Goal: Check status: Check status

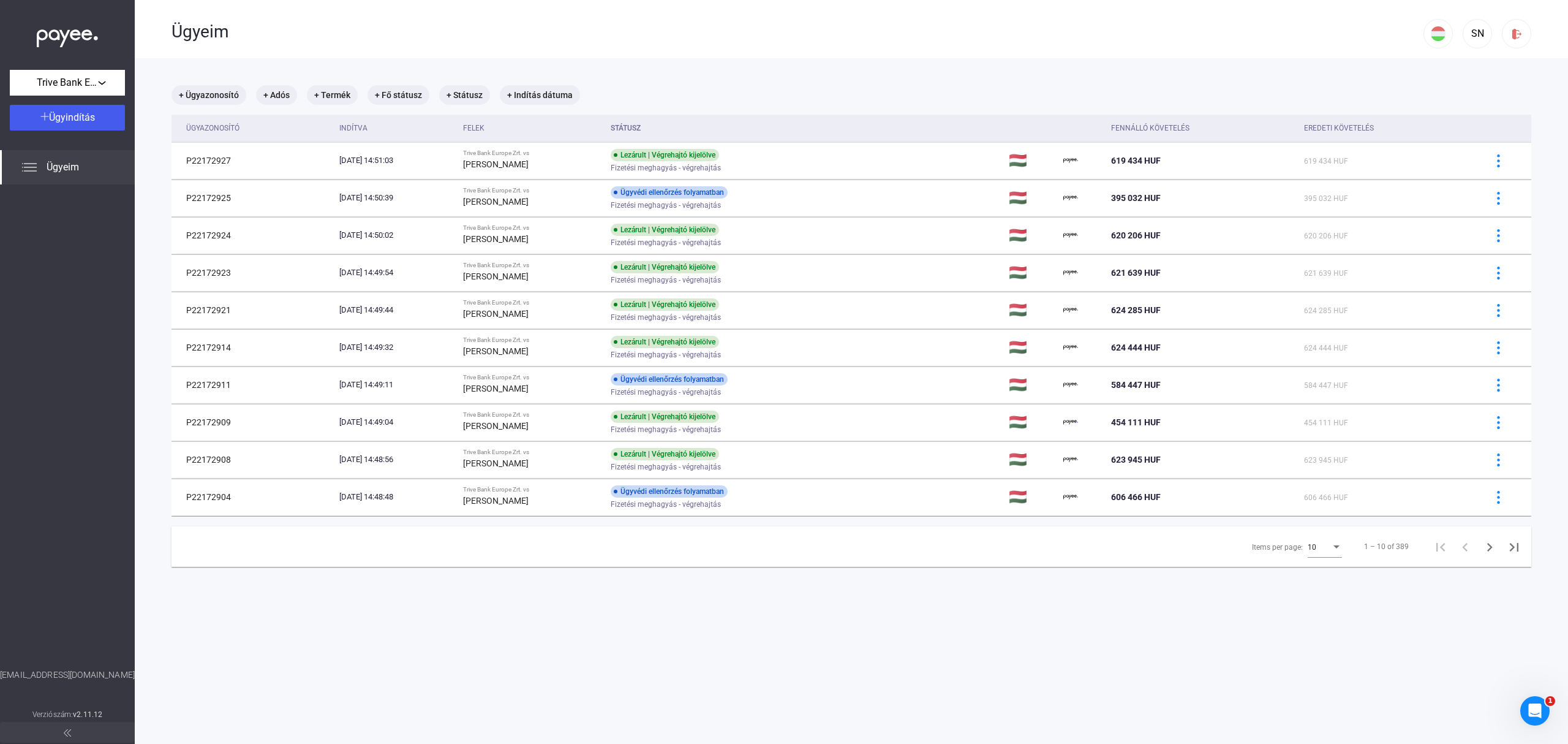
click at [65, 174] on span "Ügyeim" at bounding box center [62, 167] width 32 height 15
click at [1467, 36] on div "SN" at bounding box center [1477, 33] width 21 height 15
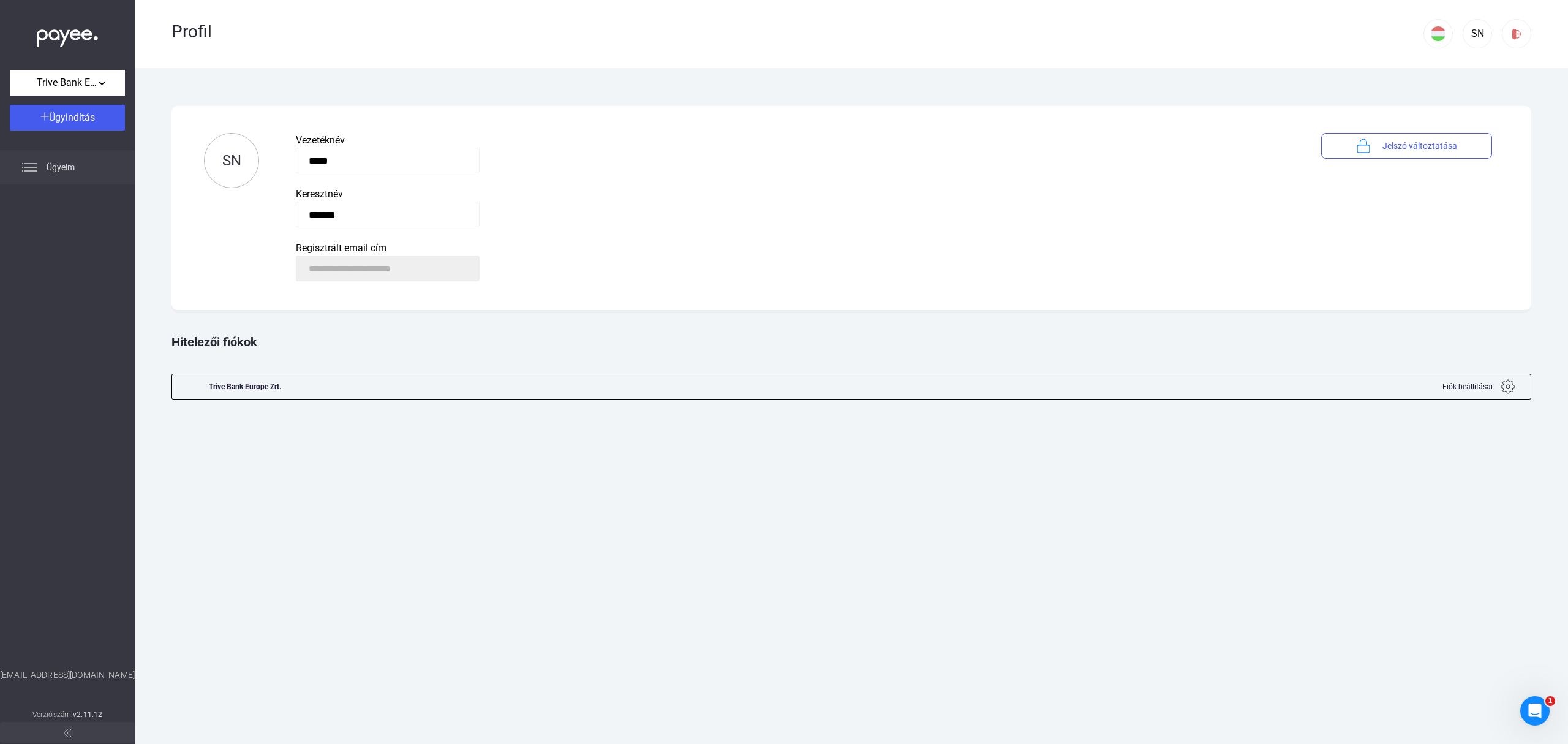
click at [63, 165] on span "Ügyeim" at bounding box center [60, 167] width 28 height 15
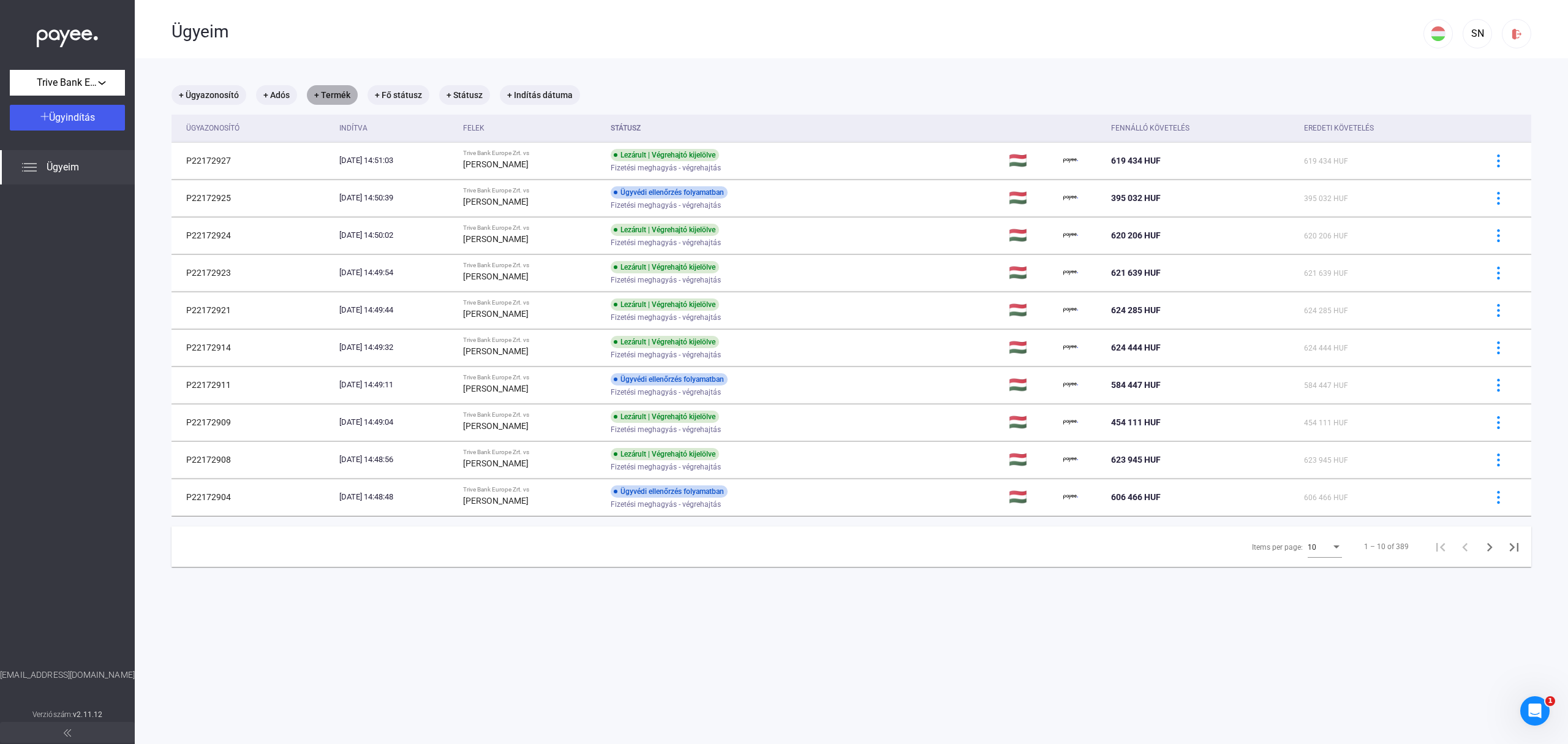
click at [328, 95] on mat-chip "+ Termék" at bounding box center [333, 95] width 51 height 19
click at [415, 135] on span "Válasszon terméket..." at bounding box center [375, 132] width 93 height 11
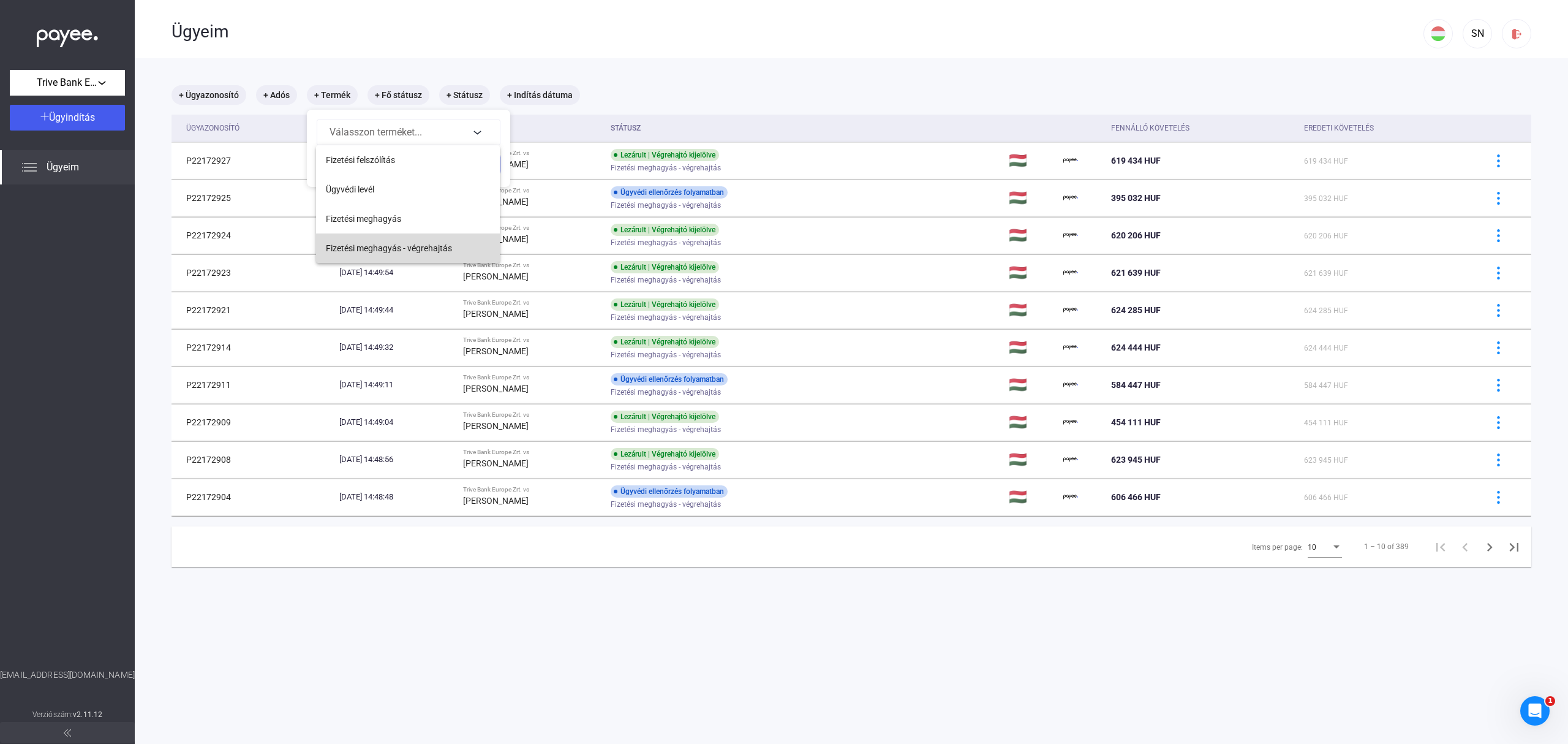
click at [414, 247] on span "Fizetési meghagyás - végrehajtás" at bounding box center [389, 248] width 127 height 15
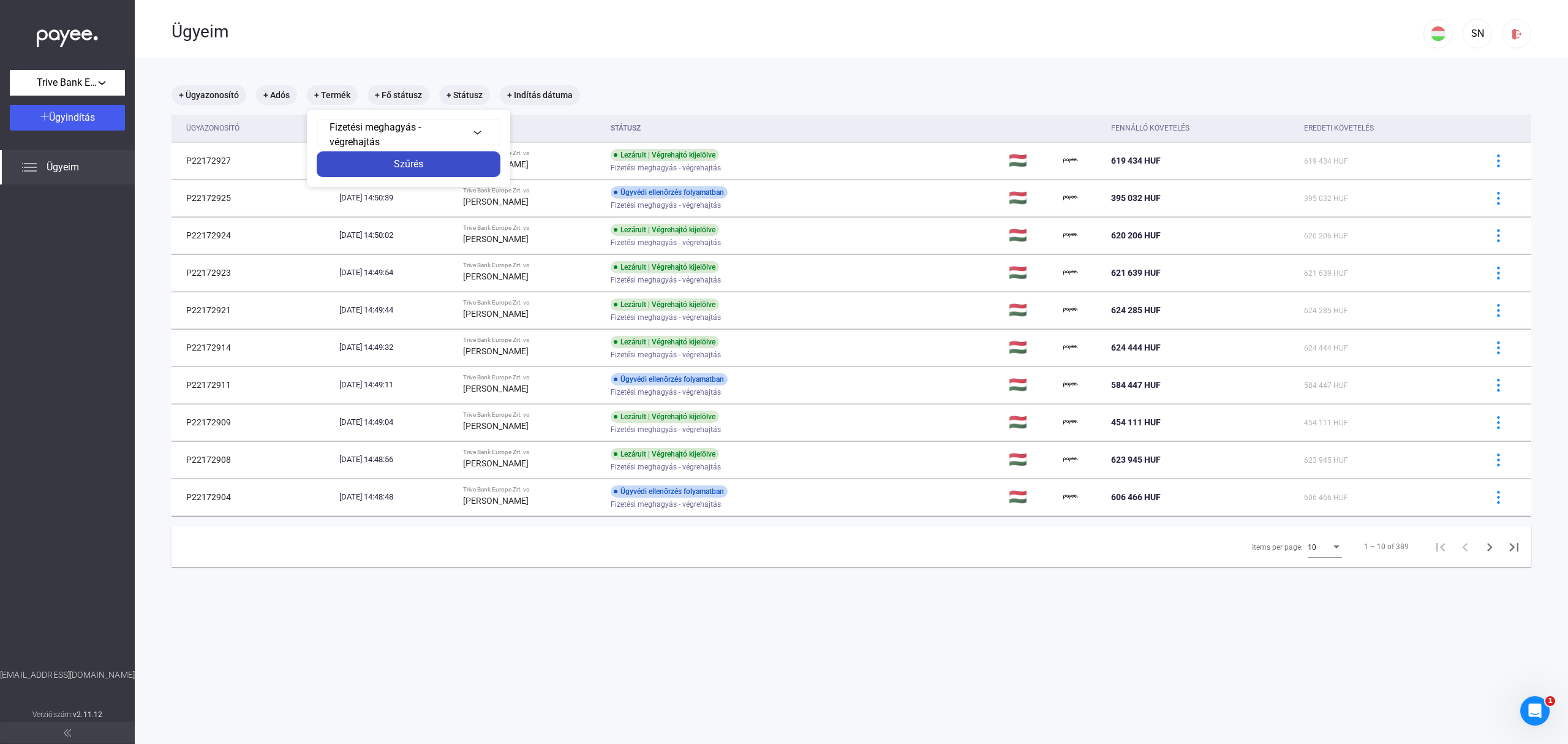
click at [423, 168] on div "Szűrés" at bounding box center [409, 164] width 176 height 15
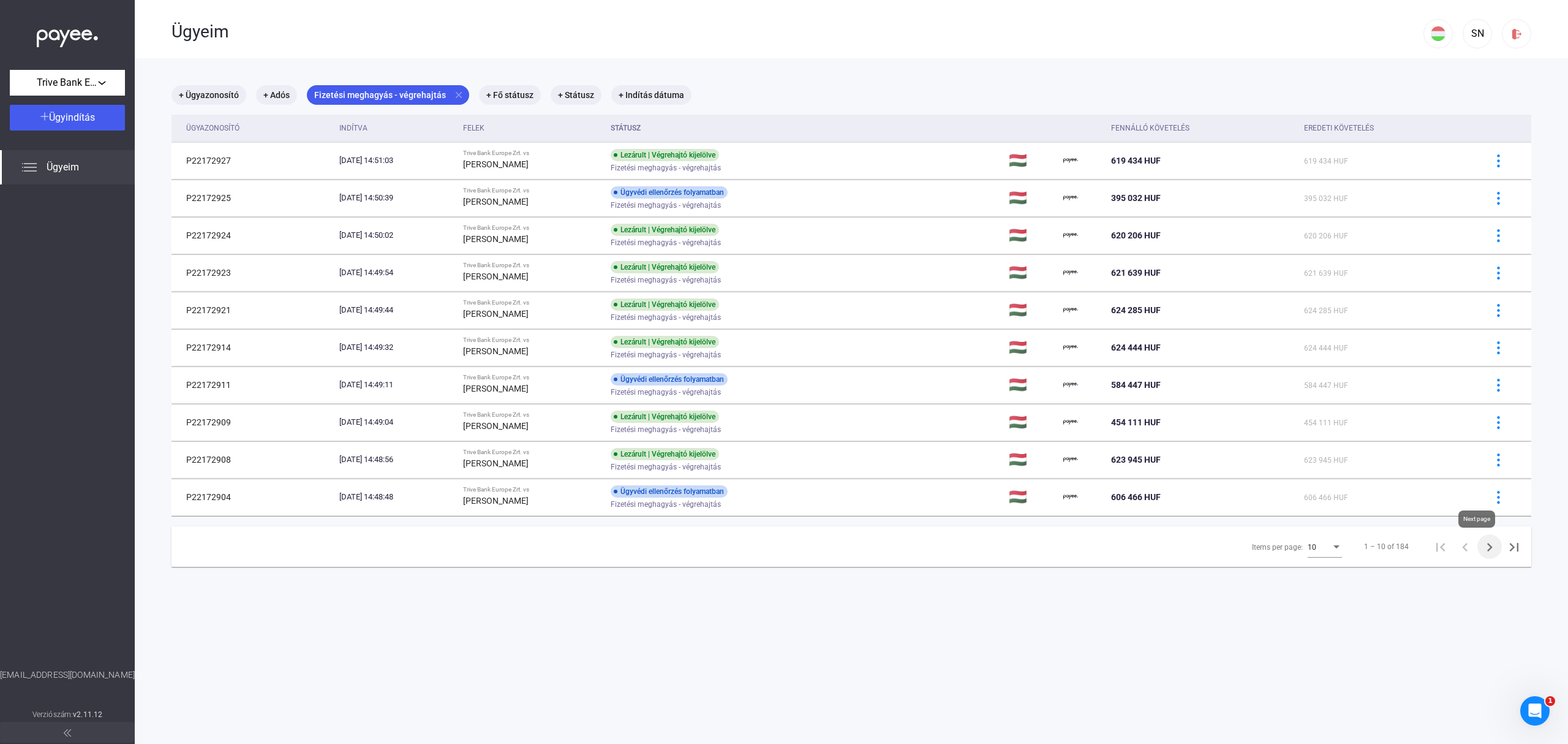
click at [1488, 549] on icon "Next page" at bounding box center [1490, 548] width 5 height 9
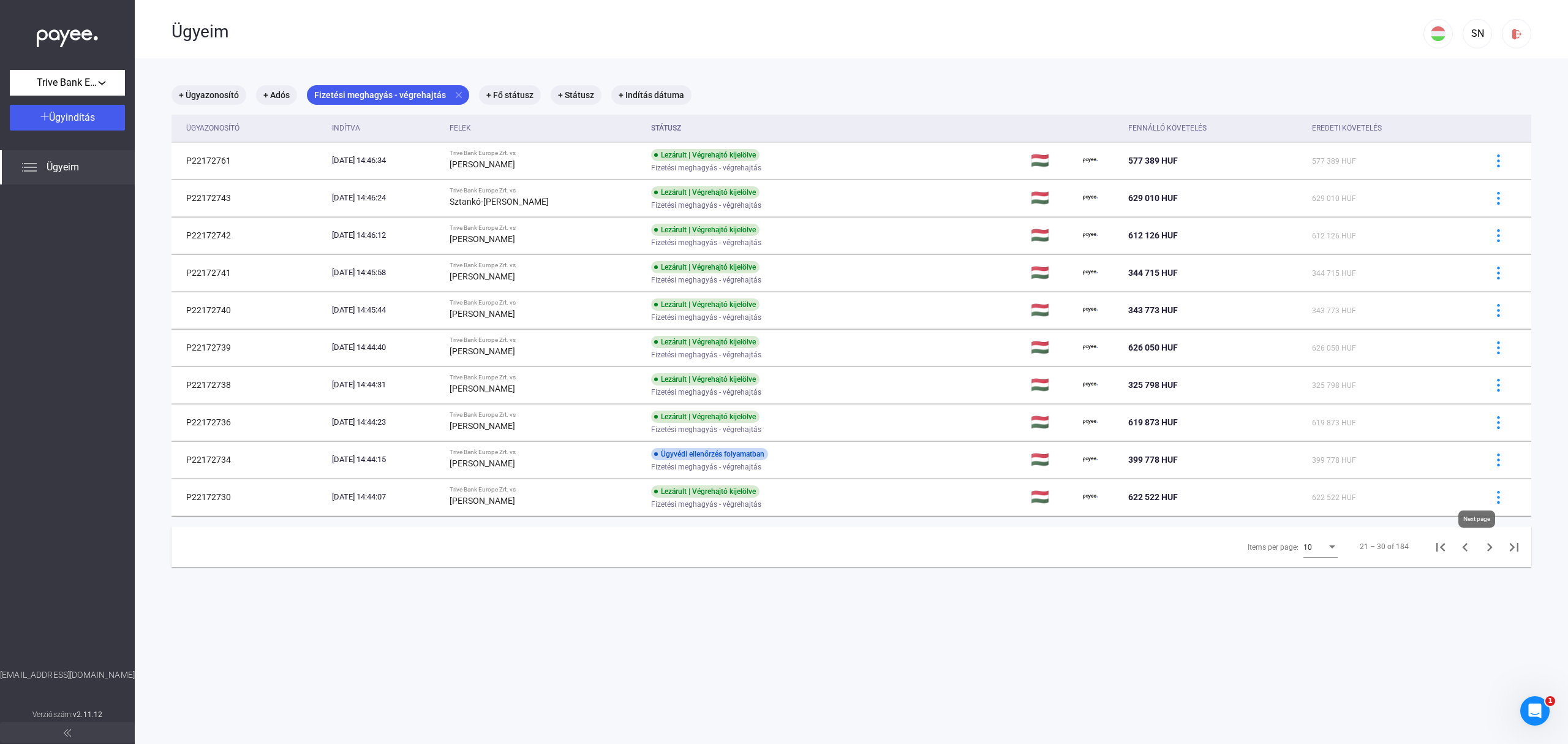
click at [1488, 549] on icon "Next page" at bounding box center [1490, 548] width 5 height 9
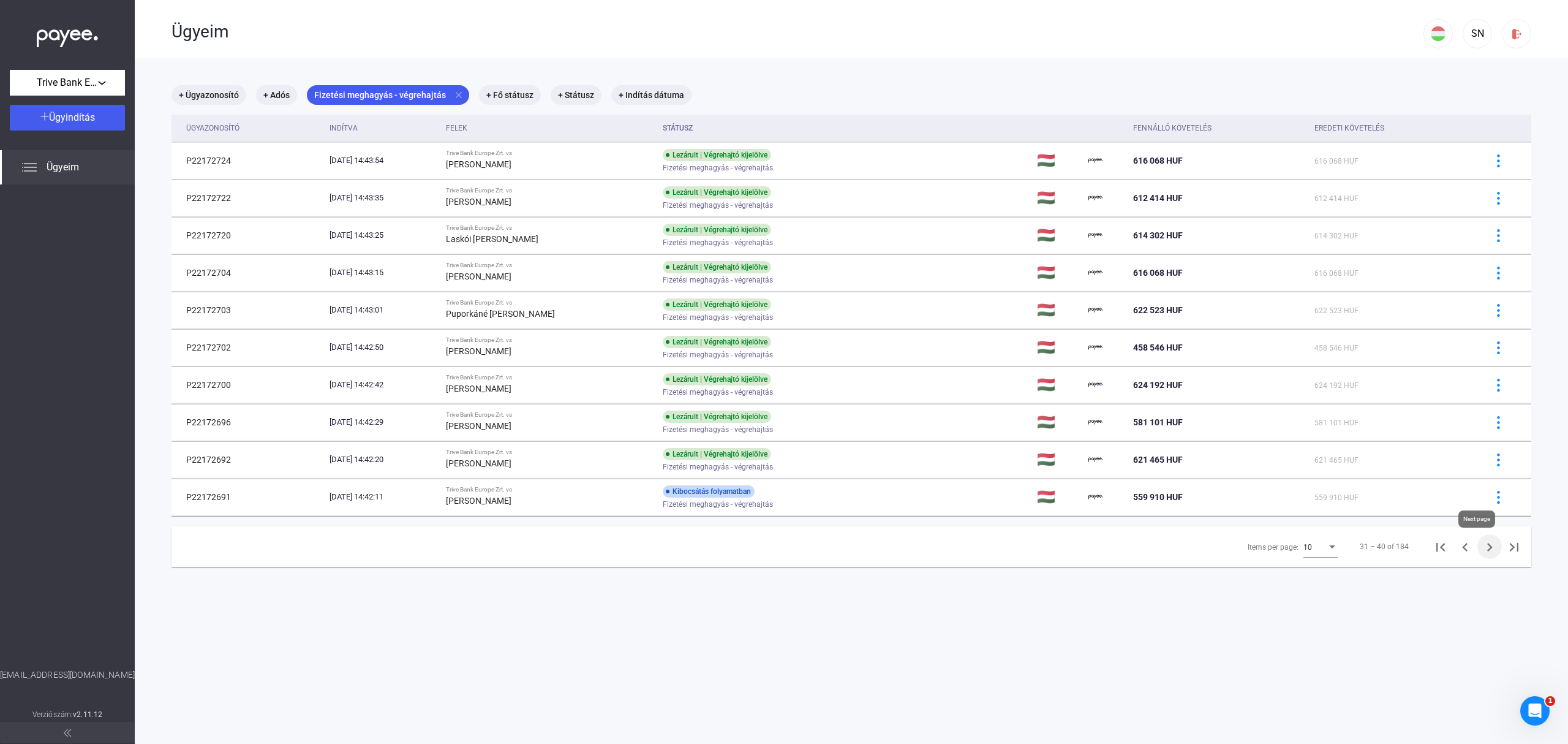
click at [1488, 549] on icon "Next page" at bounding box center [1490, 548] width 5 height 9
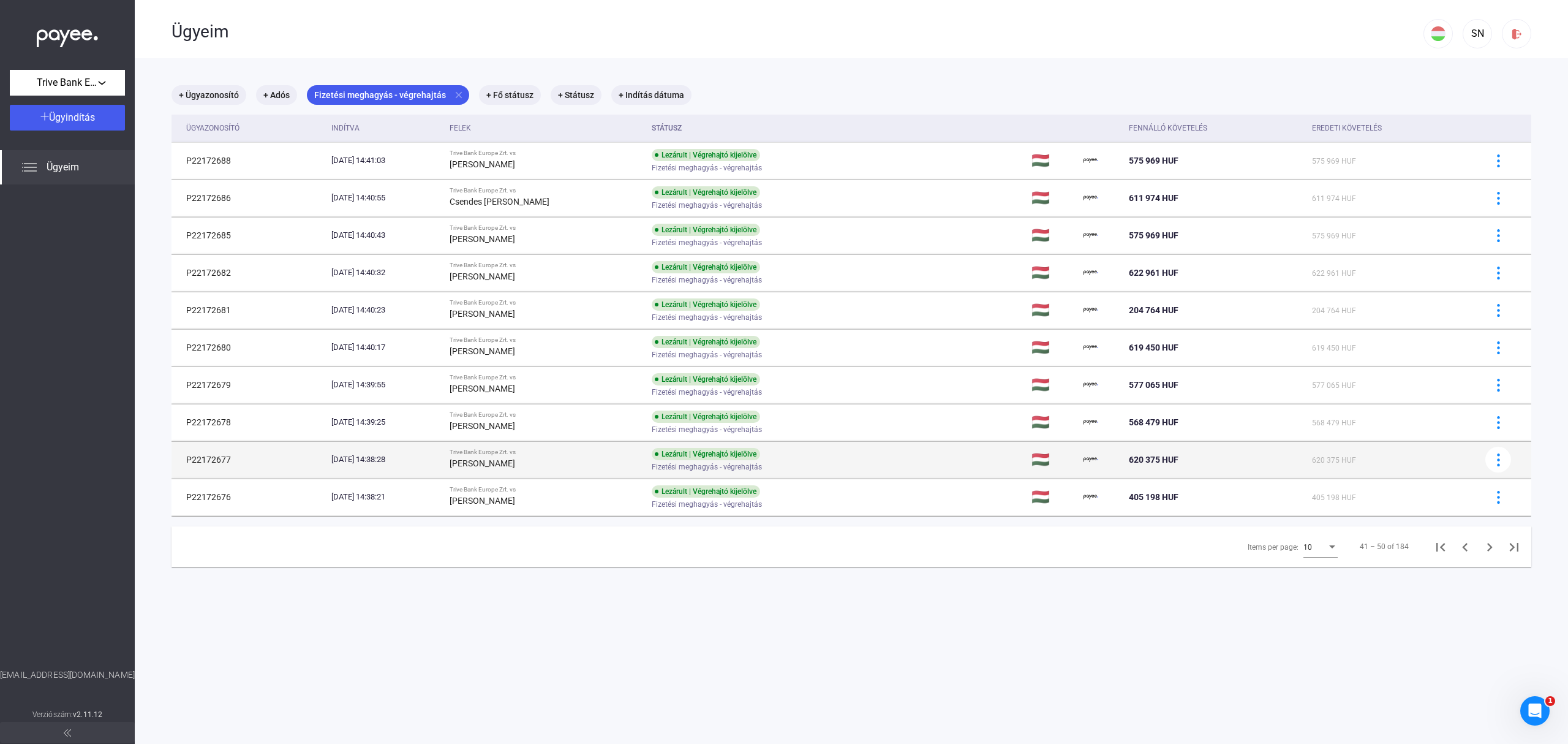
click at [838, 466] on div "Fizetési meghagyás - végrehajtás" at bounding box center [750, 467] width 196 height 10
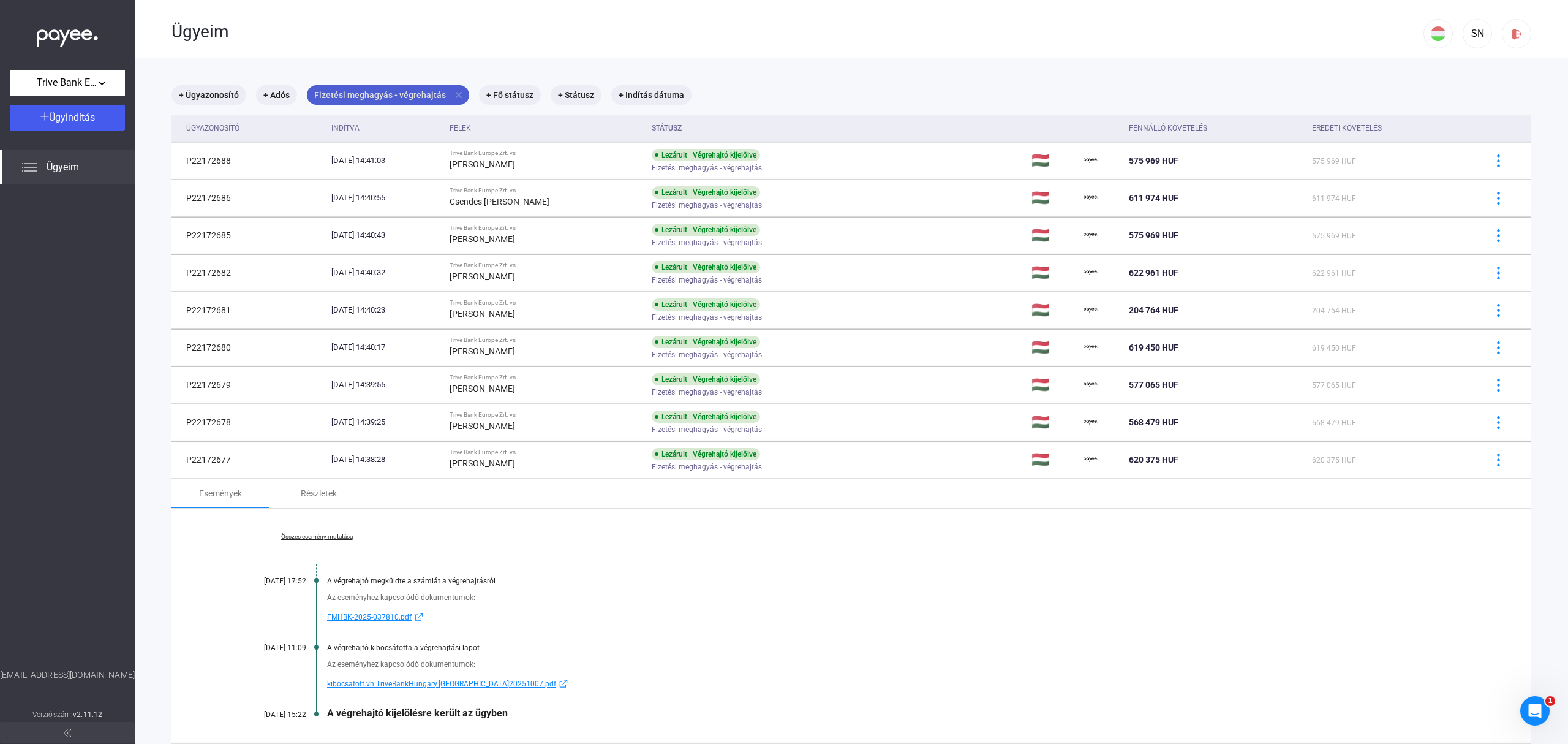
click at [453, 92] on mat-icon "close" at bounding box center [458, 94] width 11 height 11
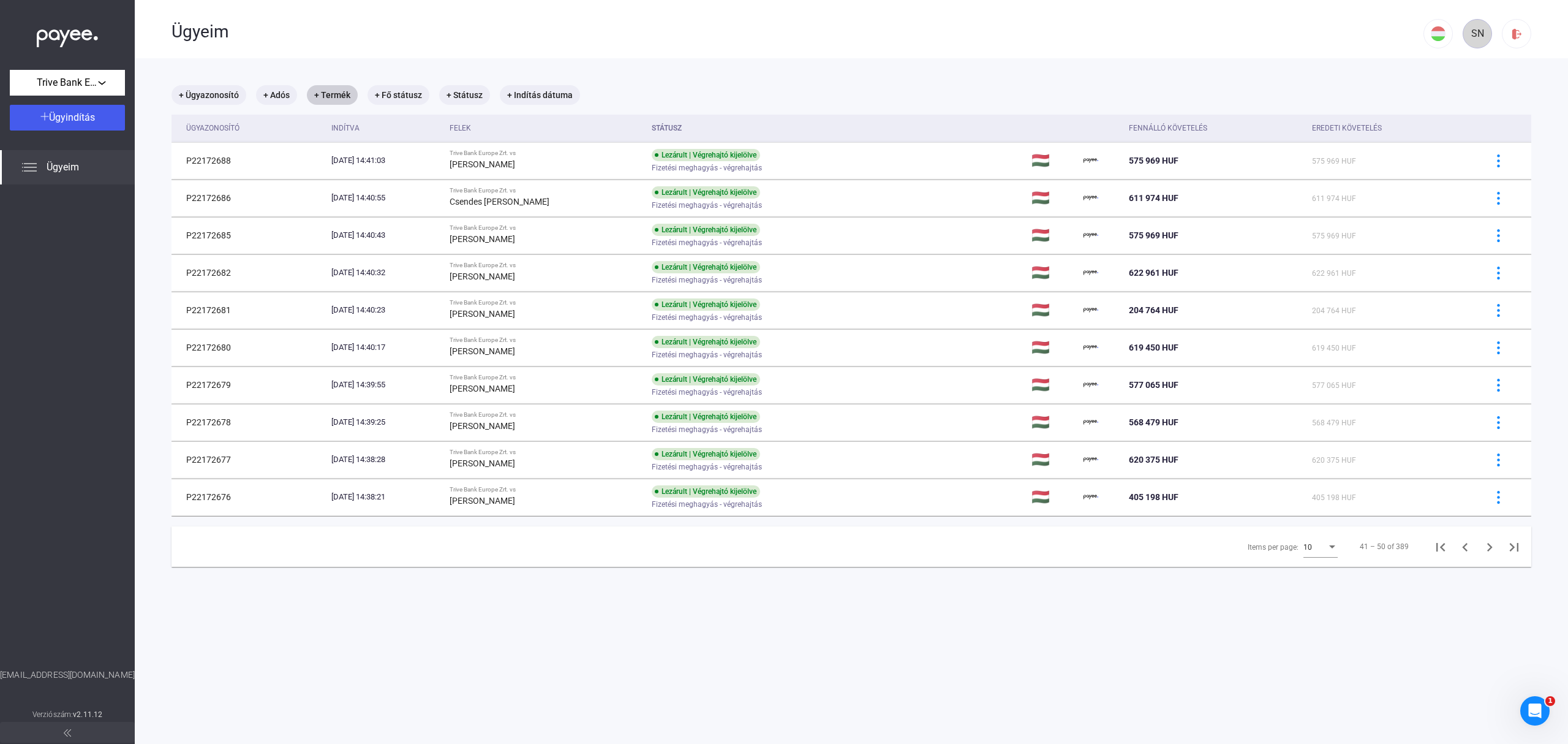
click at [1471, 33] on div "SN" at bounding box center [1477, 33] width 21 height 15
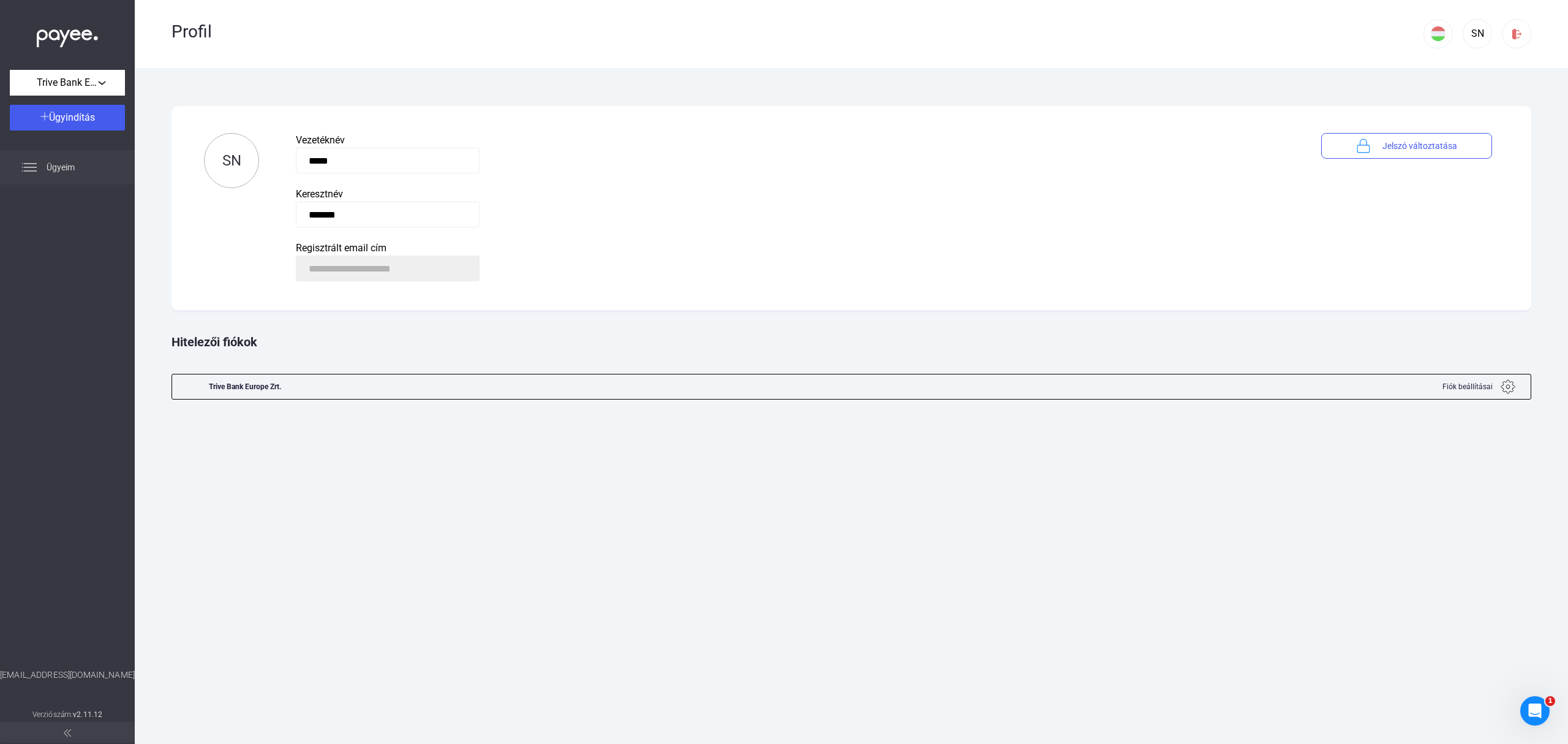
click at [63, 162] on span "Ügyeim" at bounding box center [60, 167] width 28 height 15
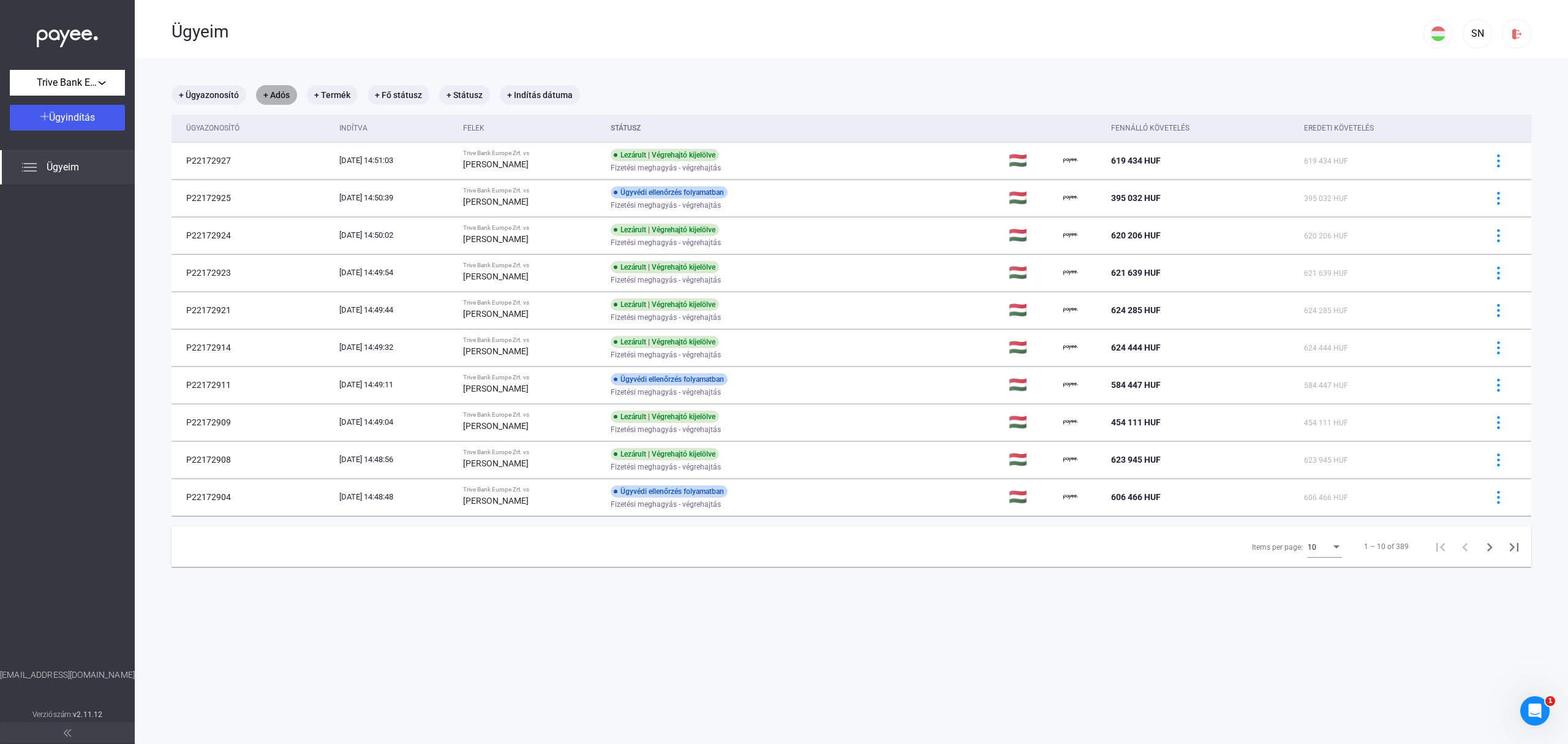
click at [278, 91] on mat-chip "+ Adós" at bounding box center [276, 95] width 41 height 19
click at [331, 155] on span "[PERSON_NAME]" at bounding box center [357, 160] width 164 height 15
type input "**********"
click at [375, 168] on div "Szűrés" at bounding box center [358, 164] width 176 height 15
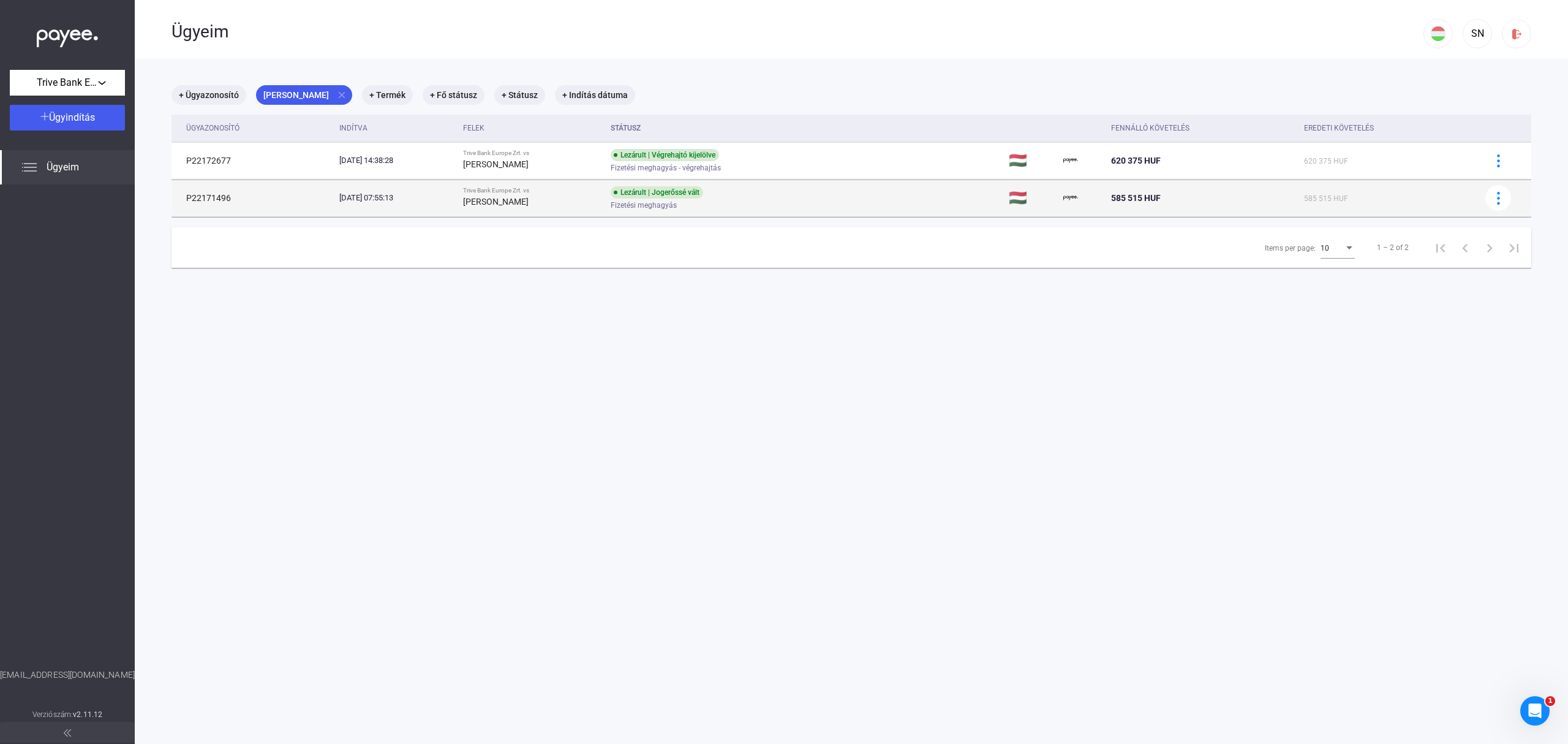
click at [787, 196] on div "Lezárult | Jogerőssé vált Fizetési meghagyás" at bounding box center [709, 197] width 196 height 24
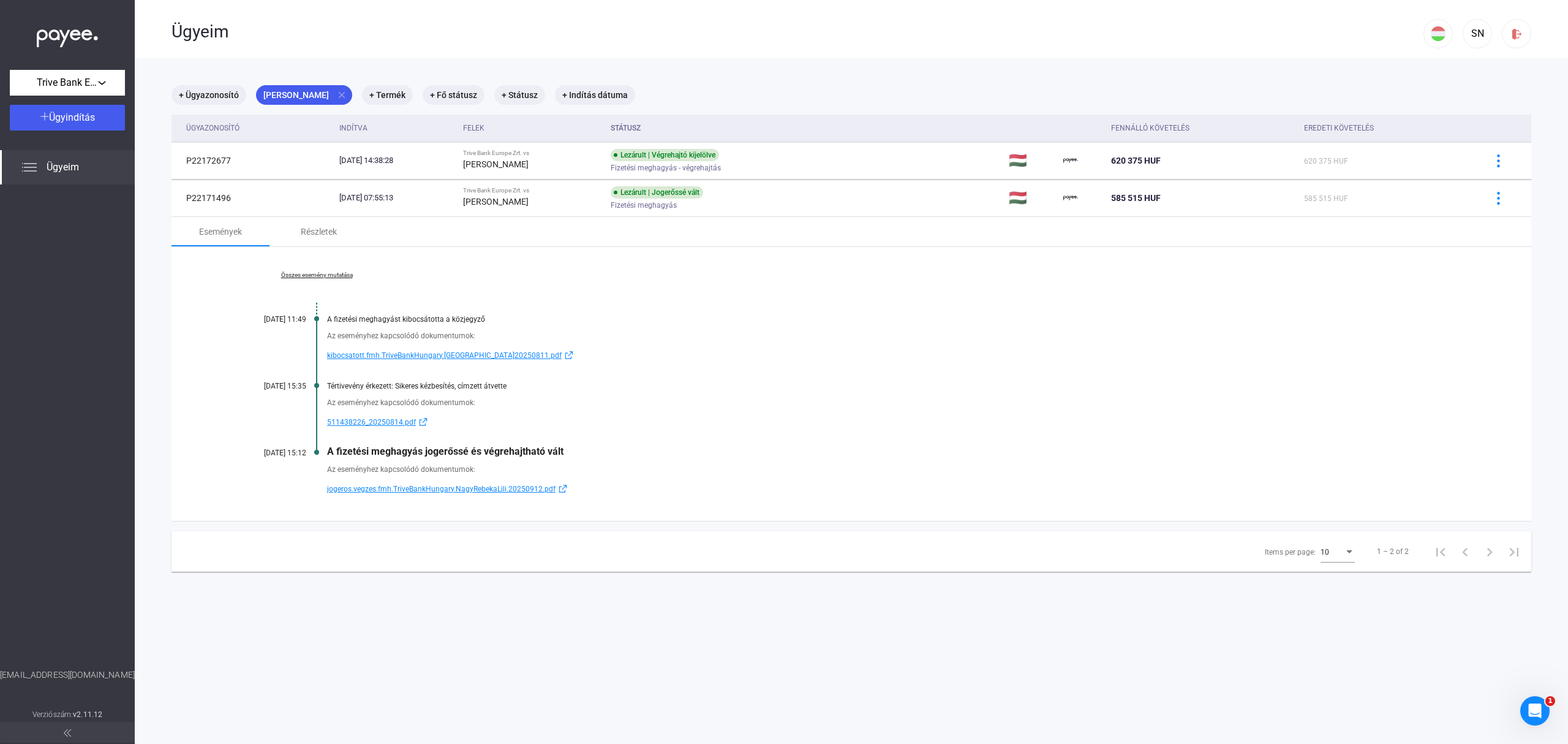
click at [457, 491] on span "jogeros.vegzes.fmh.TriveBankHungary.NagyRebekaLili.20250912.pdf" at bounding box center [442, 489] width 229 height 15
click at [475, 355] on span "kibocsatott.fmh.TriveBankHungary.[GEOGRAPHIC_DATA]20250811.pdf" at bounding box center [444, 355] width 235 height 15
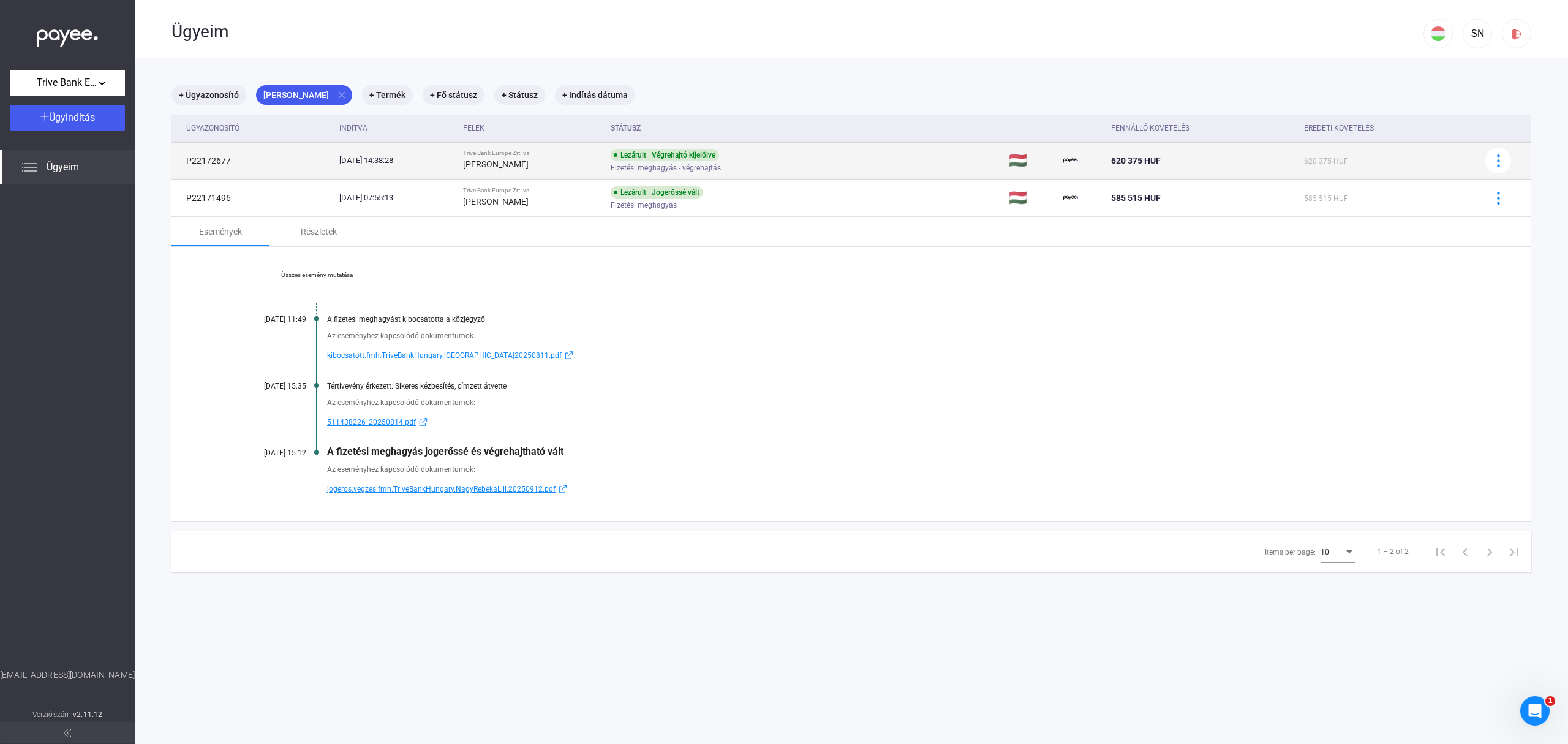
click at [870, 159] on td "Lezárult | Végrehajtó kijelölve Fizetési meghagyás - végrehajtás" at bounding box center [805, 161] width 398 height 37
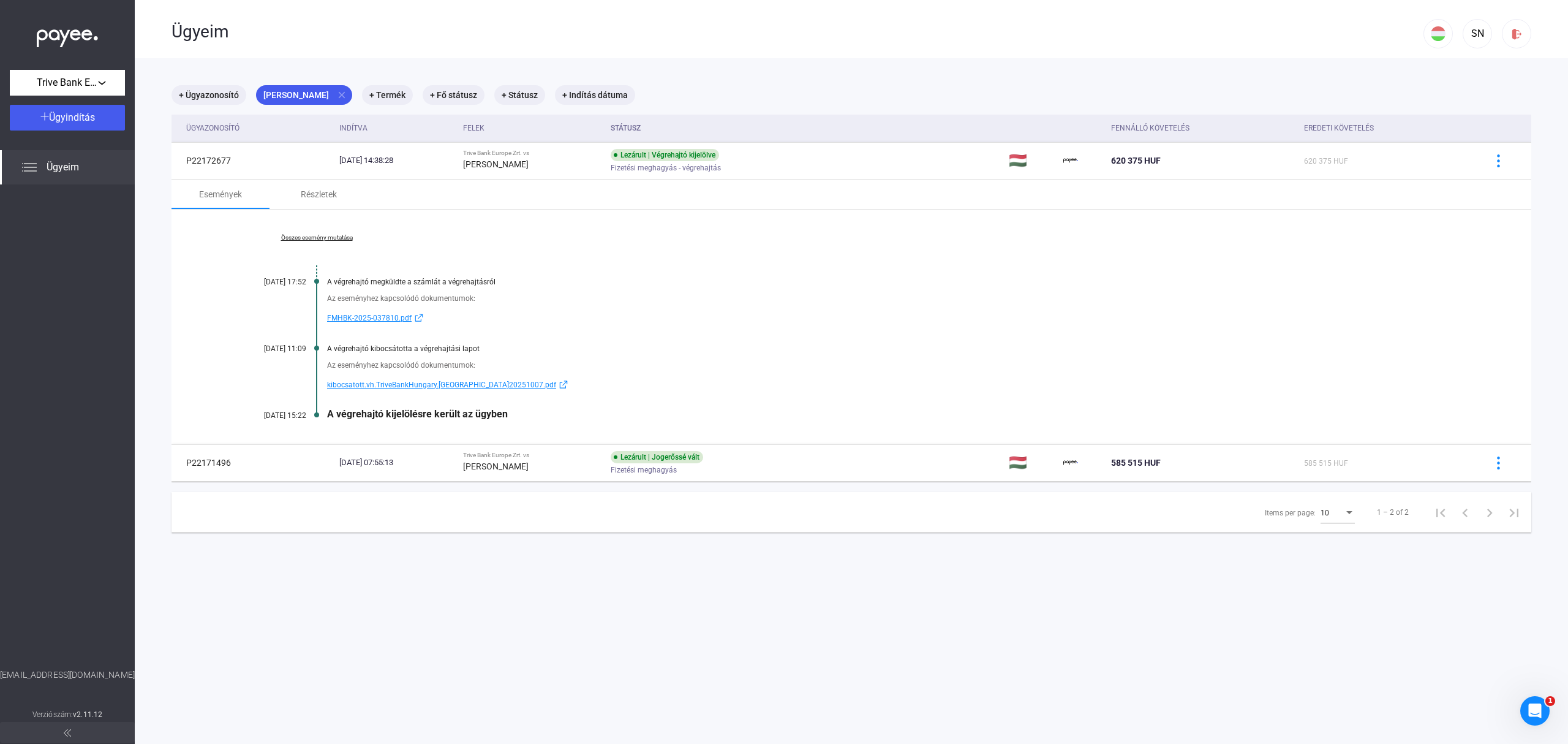
click at [456, 385] on span "kibocsatott.vh.TriveBankHungary.[GEOGRAPHIC_DATA]20251007.pdf" at bounding box center [442, 384] width 229 height 15
